Goal: Contribute content

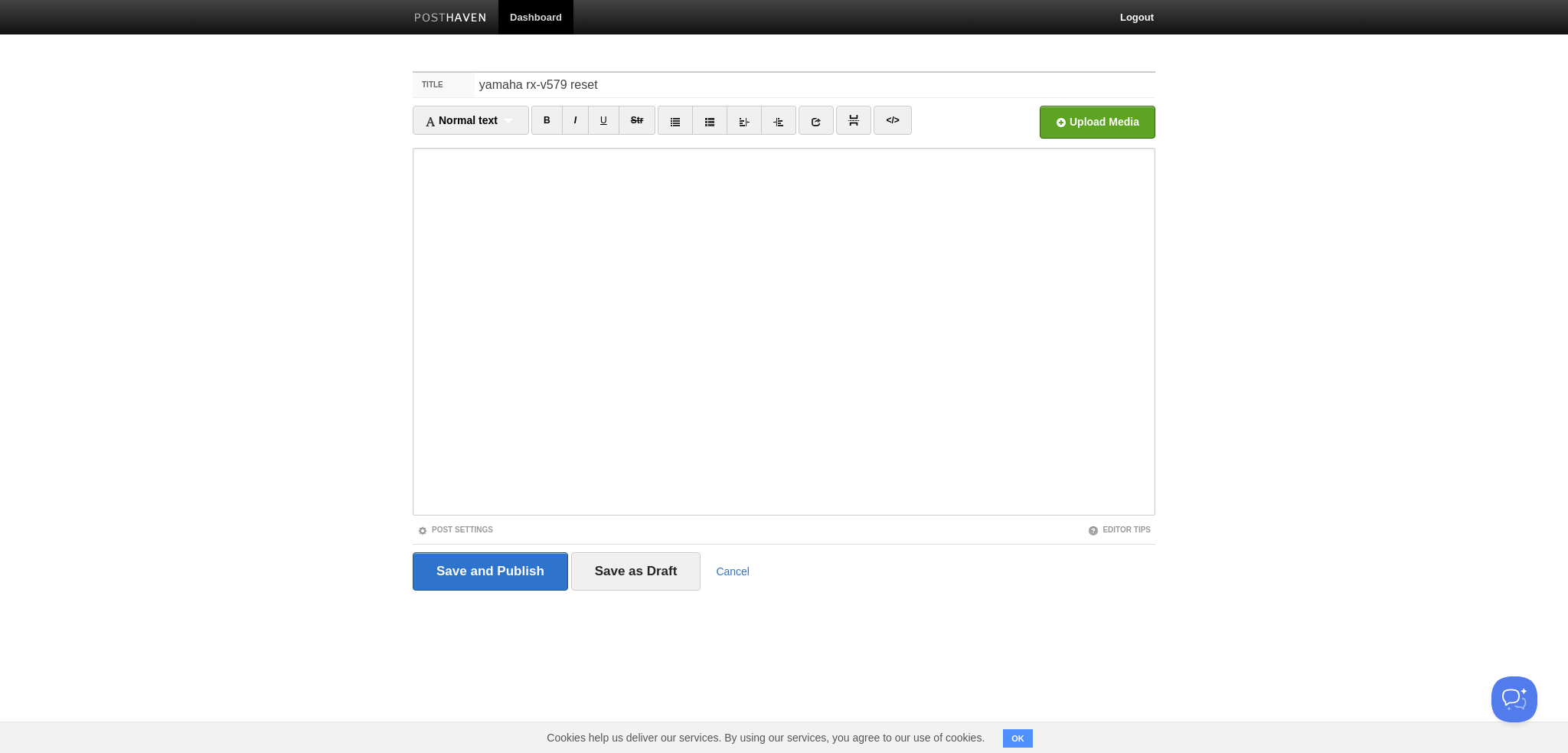
drag, startPoint x: 485, startPoint y: 83, endPoint x: 475, endPoint y: 80, distance: 10.4
click at [475, 80] on input "yamaha rx-v579 reset" at bounding box center [814, 85] width 680 height 24
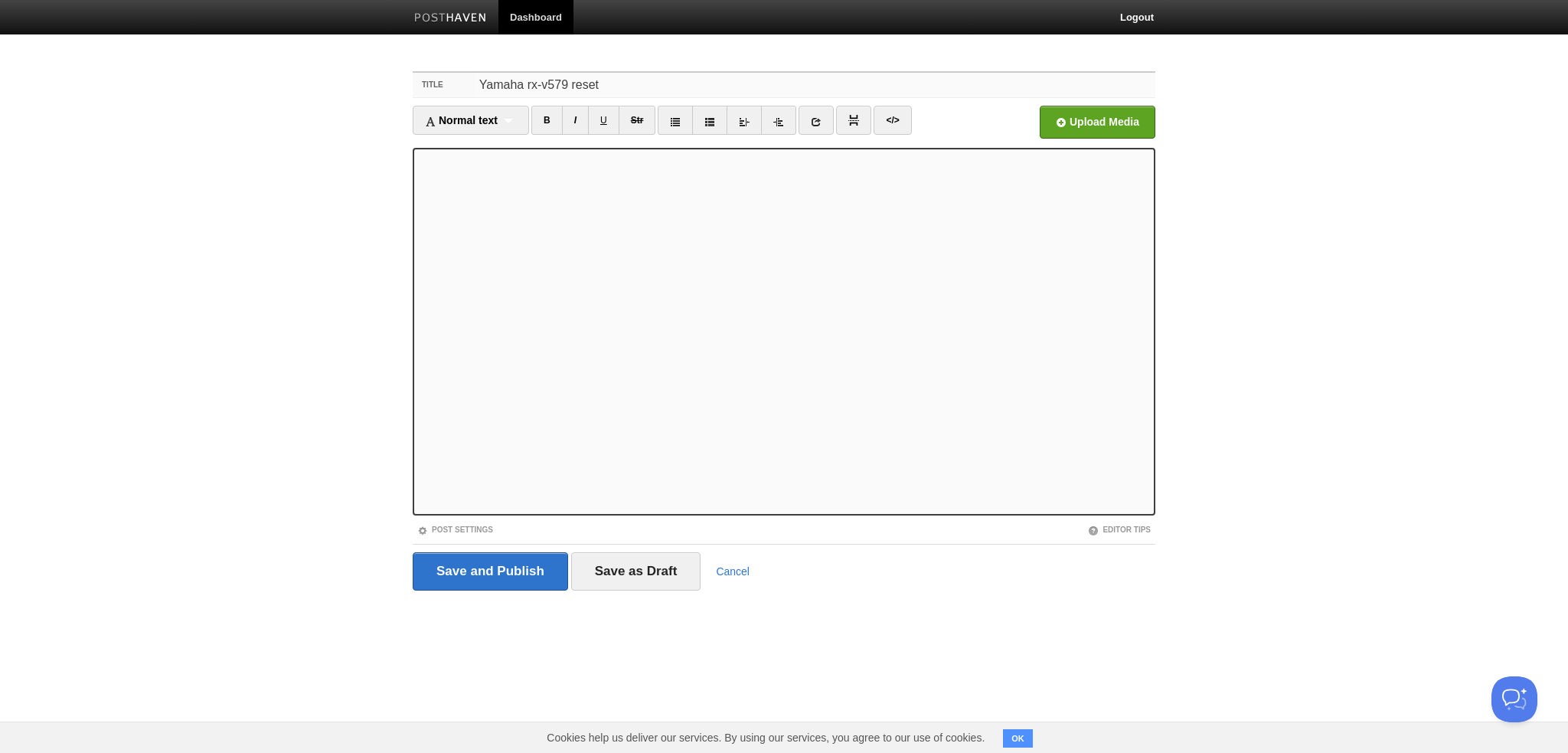
click at [565, 78] on input "Yamaha rx-v579 reset" at bounding box center [814, 85] width 680 height 24
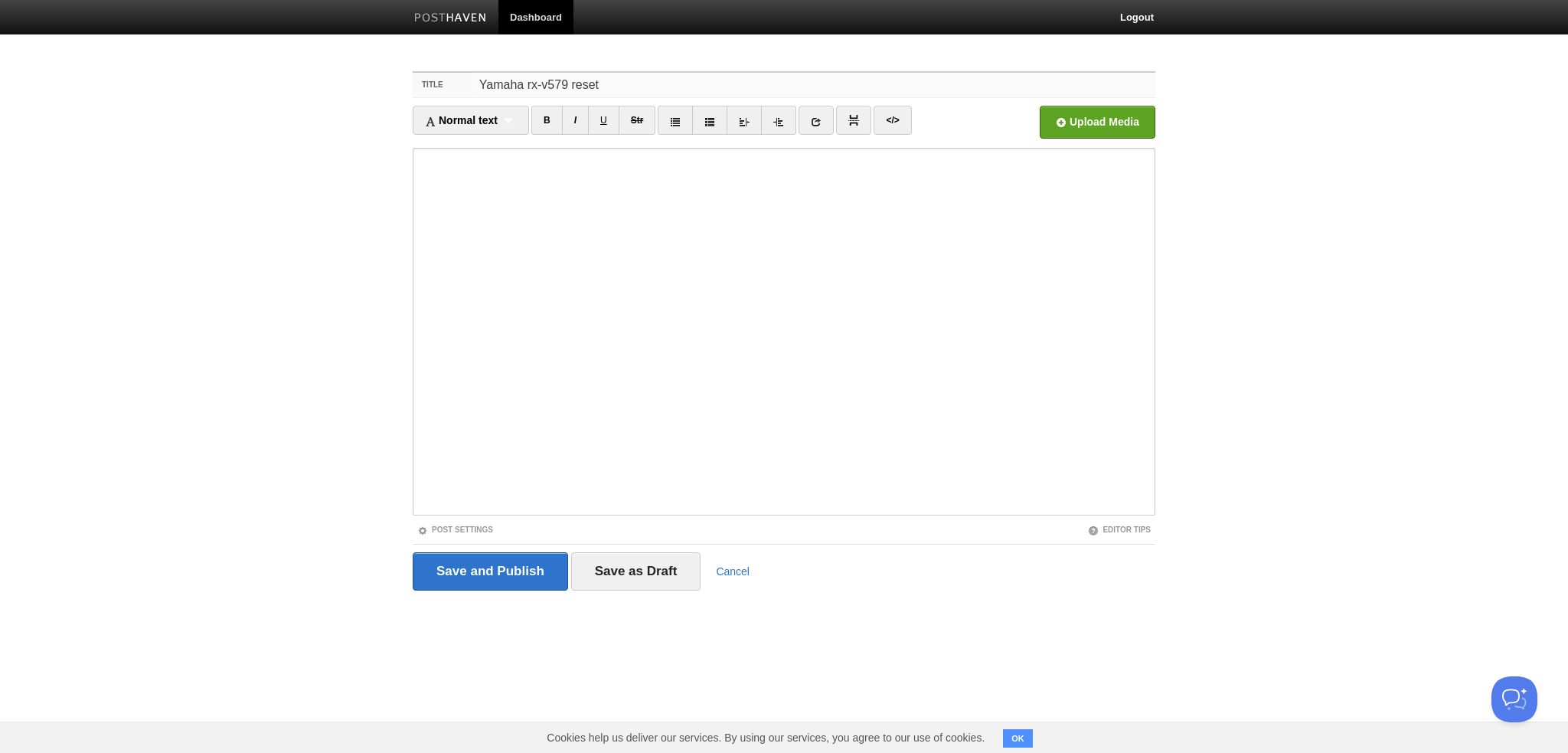
paste input "RX-V"
type input "Yamaha RX-V579 reset"
click at [1113, 115] on input "file" at bounding box center [635, 126] width 1159 height 78
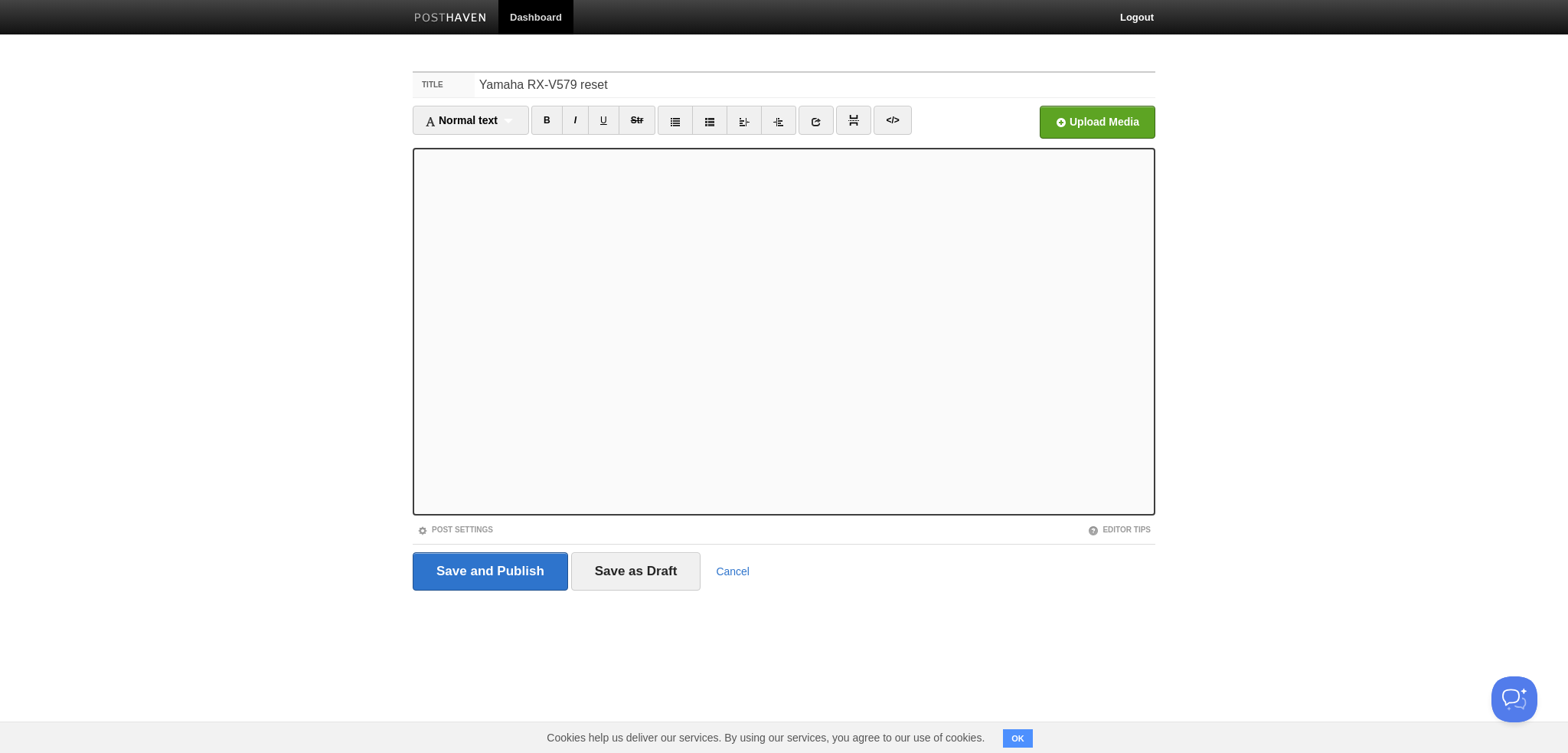
click at [1112, 151] on iframe at bounding box center [784, 332] width 742 height 368
click at [1117, 126] on input "file" at bounding box center [635, 126] width 1159 height 78
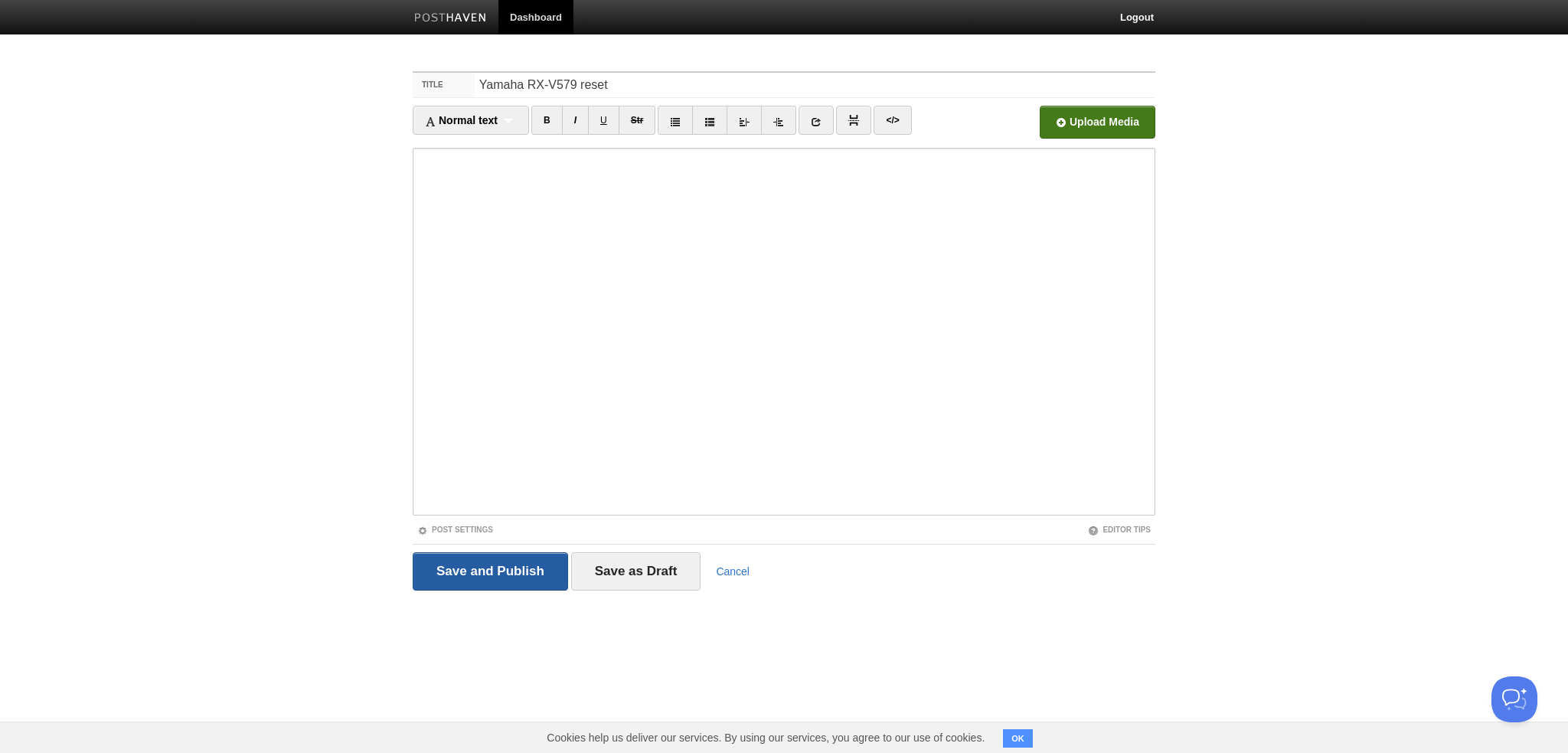
click at [498, 568] on input "Save and Publish" at bounding box center [490, 571] width 156 height 38
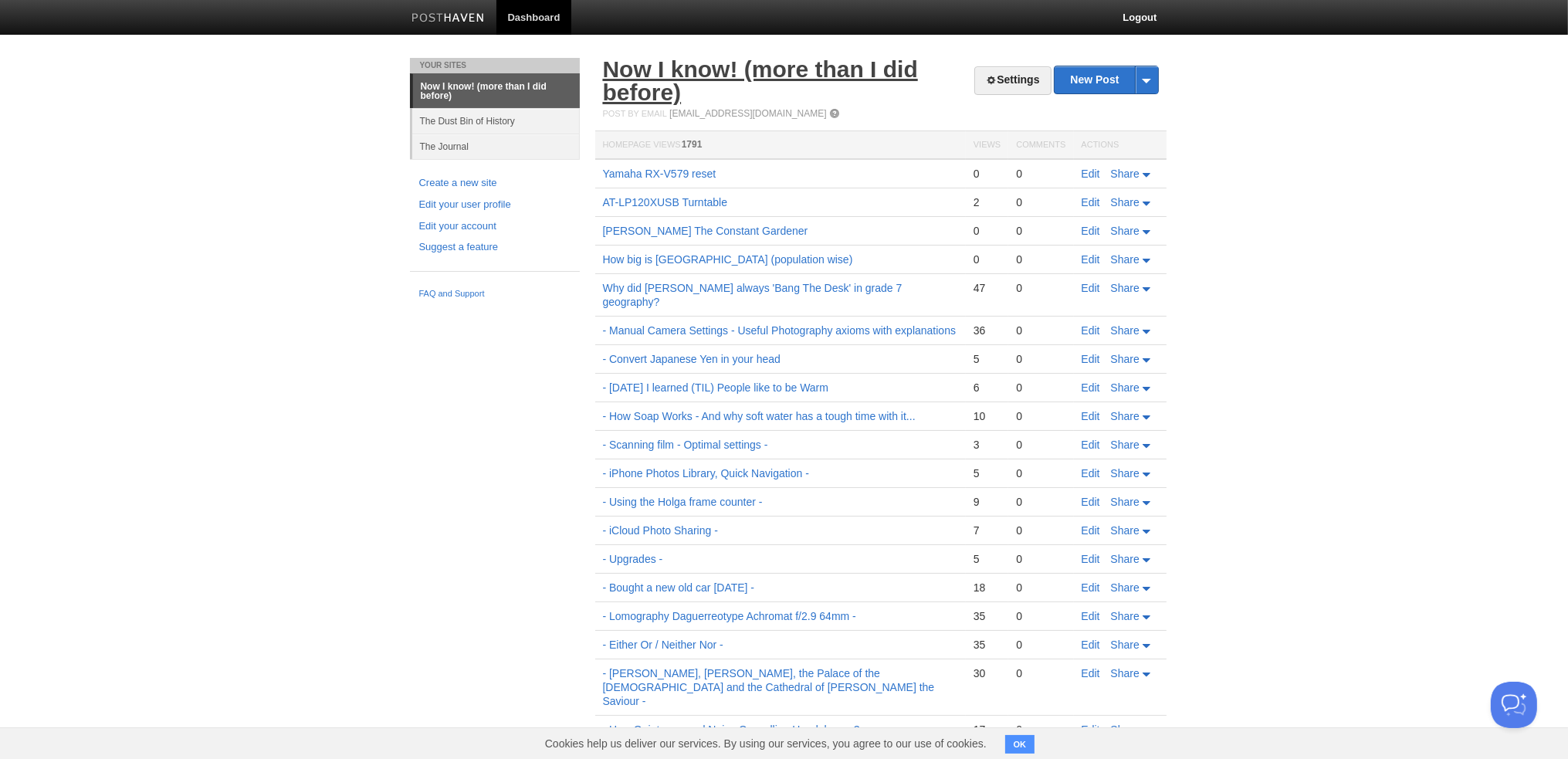
click at [654, 92] on link "Now I know! (more than I did before)" at bounding box center [760, 80] width 315 height 48
